Goal: Information Seeking & Learning: Check status

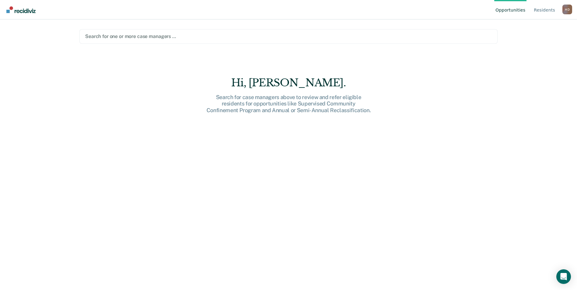
click at [421, 37] on div at bounding box center [288, 36] width 407 height 7
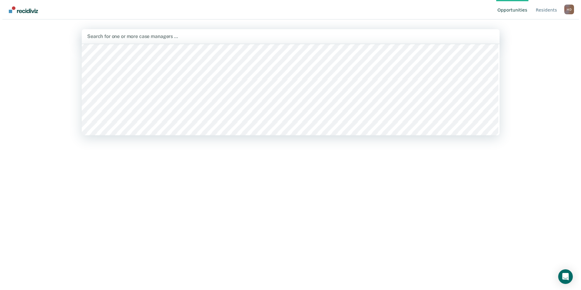
scroll to position [152, 0]
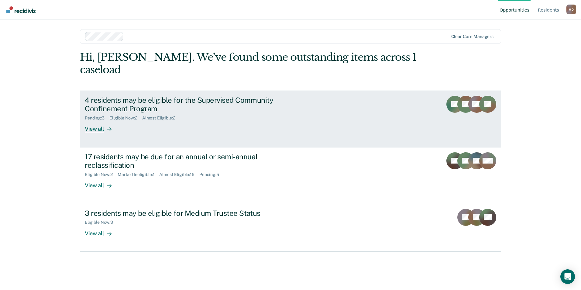
click at [224, 113] on div "Pending : 3 Eligible Now : 2 Almost Eligible : 2" at bounding box center [191, 117] width 213 height 8
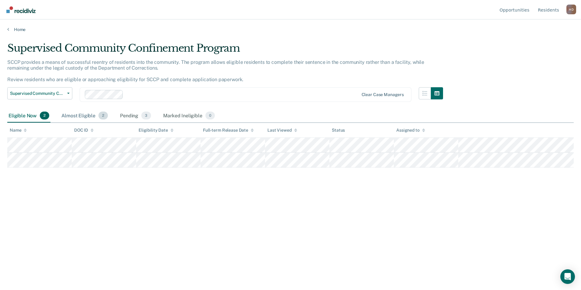
click at [97, 119] on div "Almost Eligible 2" at bounding box center [84, 115] width 49 height 13
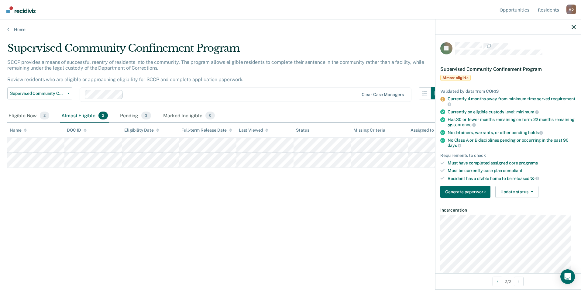
click at [578, 27] on div at bounding box center [508, 26] width 145 height 15
click at [575, 27] on icon "button" at bounding box center [574, 27] width 4 height 4
